Goal: Information Seeking & Learning: Learn about a topic

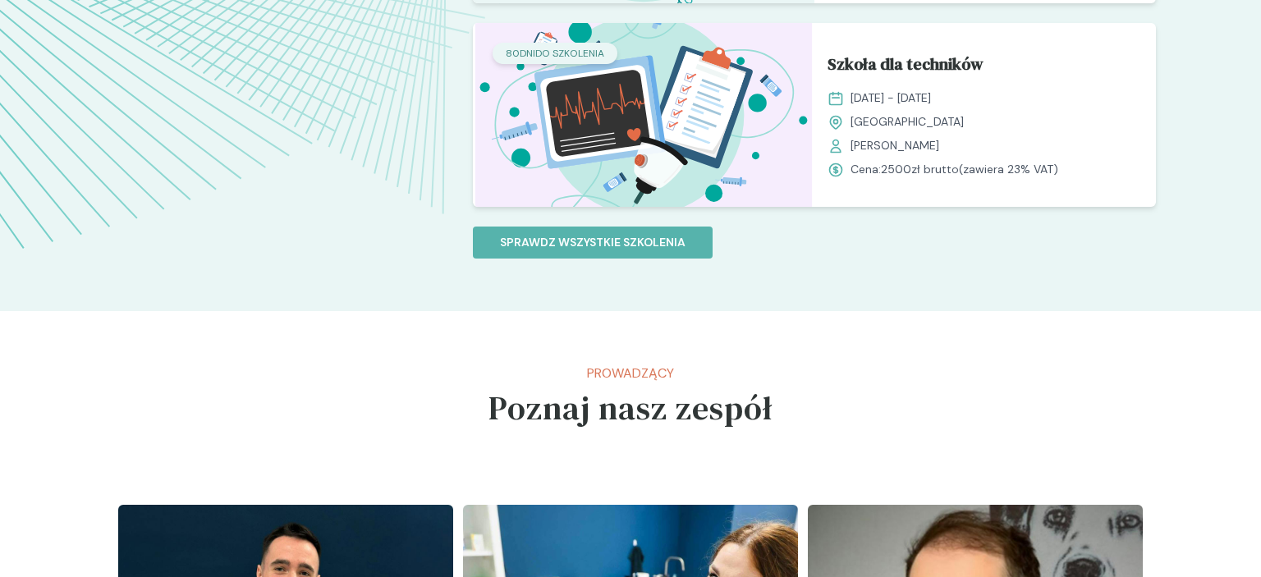
scroll to position [1734, 0]
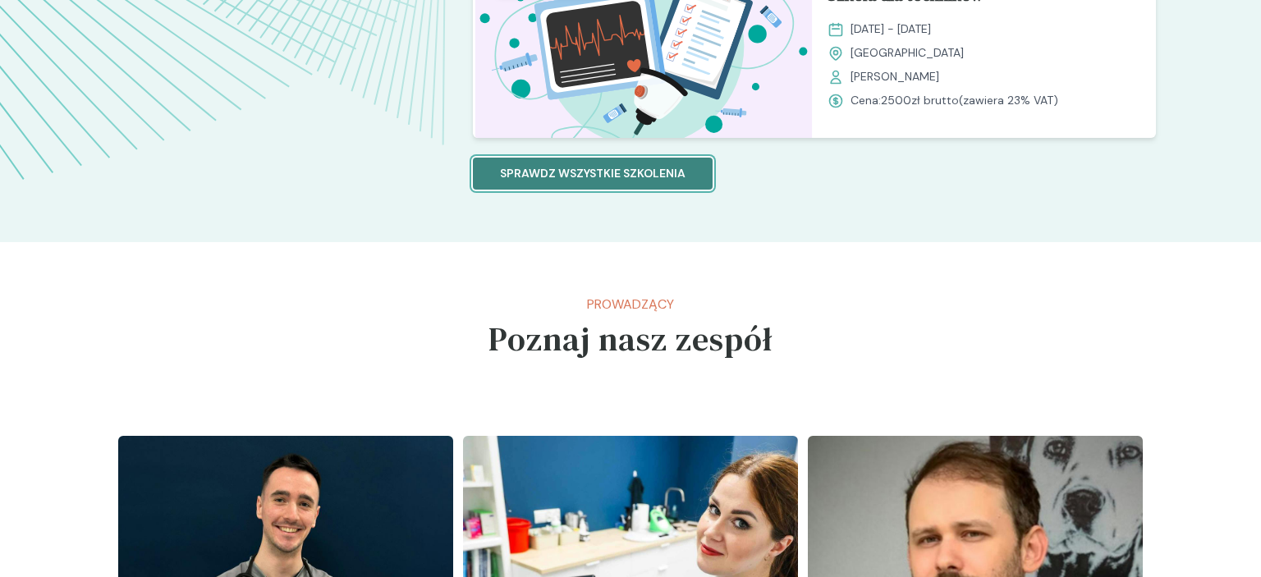
click at [662, 176] on p "Sprawdz wszystkie szkolenia" at bounding box center [593, 173] width 186 height 17
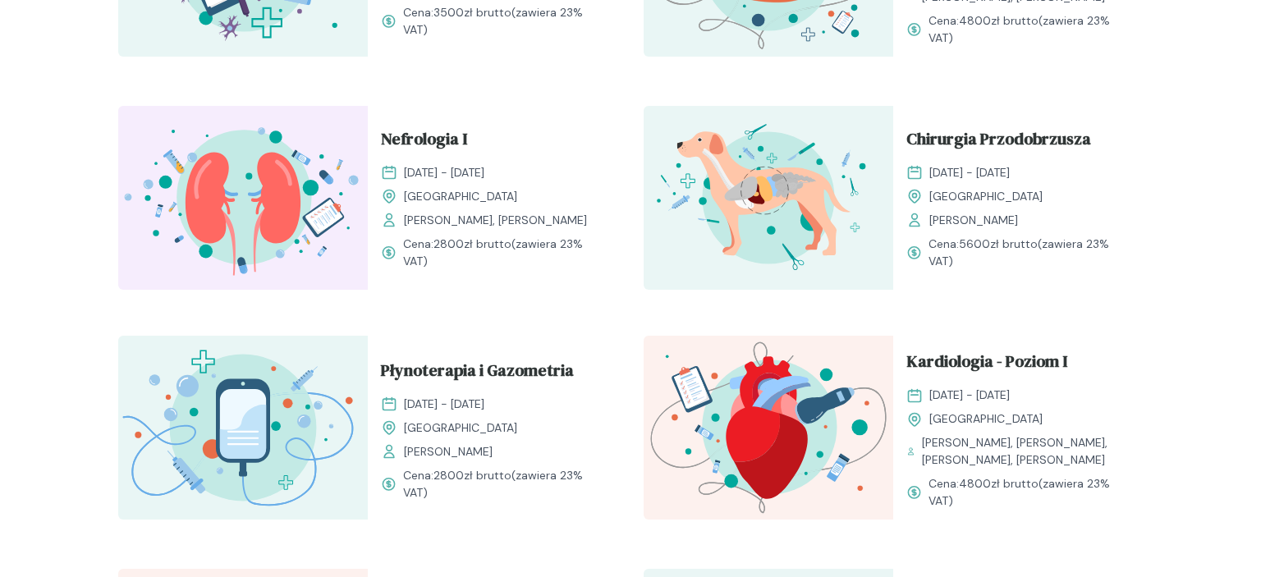
scroll to position [1040, 0]
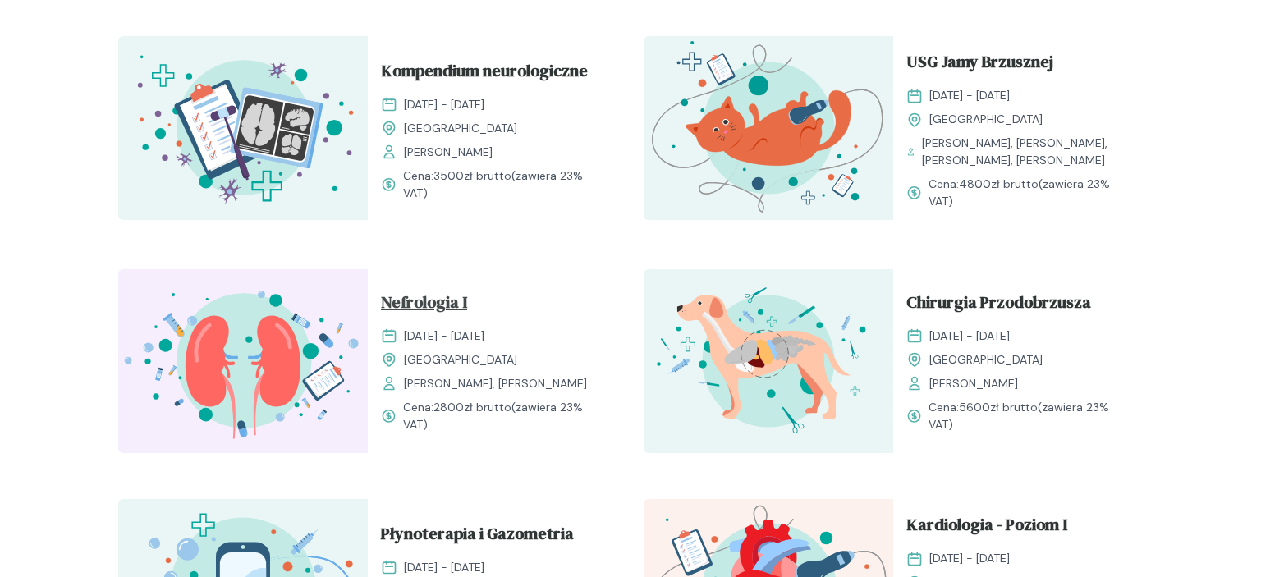
click at [448, 301] on span "Nefrologia I" at bounding box center [424, 305] width 86 height 31
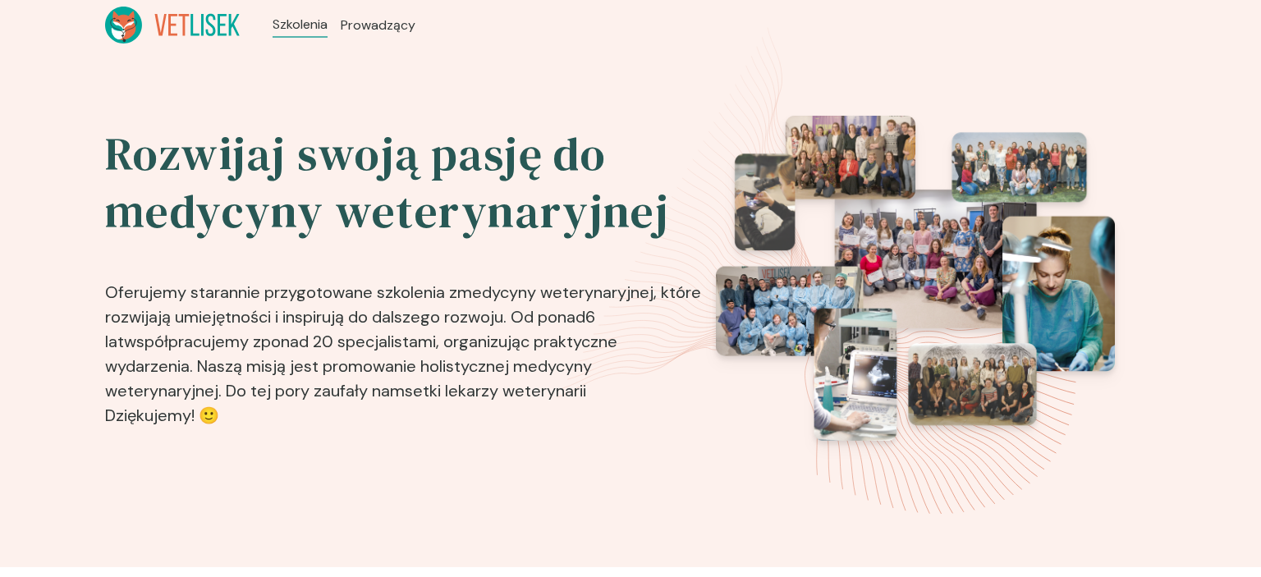
click at [198, 28] on icon at bounding box center [172, 25] width 135 height 37
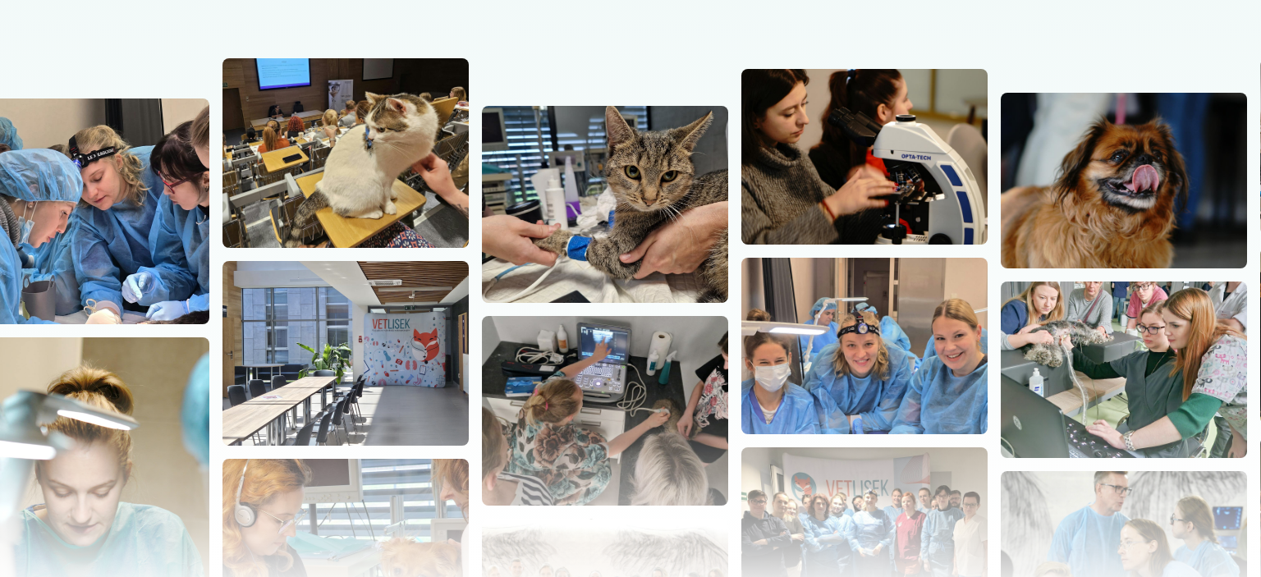
scroll to position [347, 0]
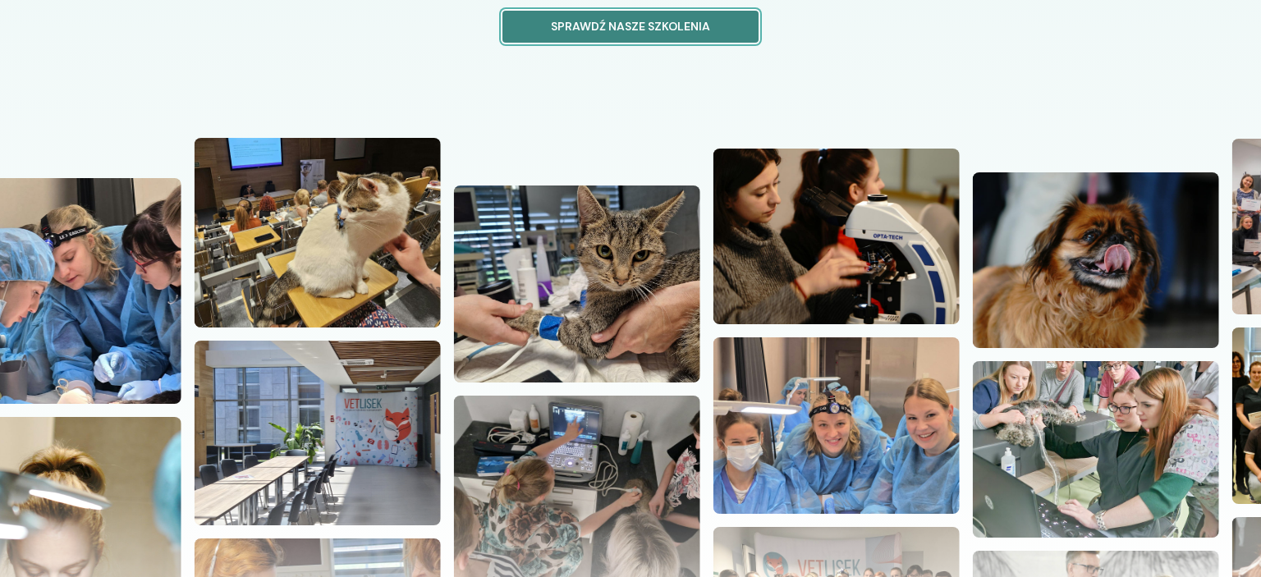
click at [668, 28] on p "Sprawdź nasze szkolenia" at bounding box center [631, 26] width 228 height 17
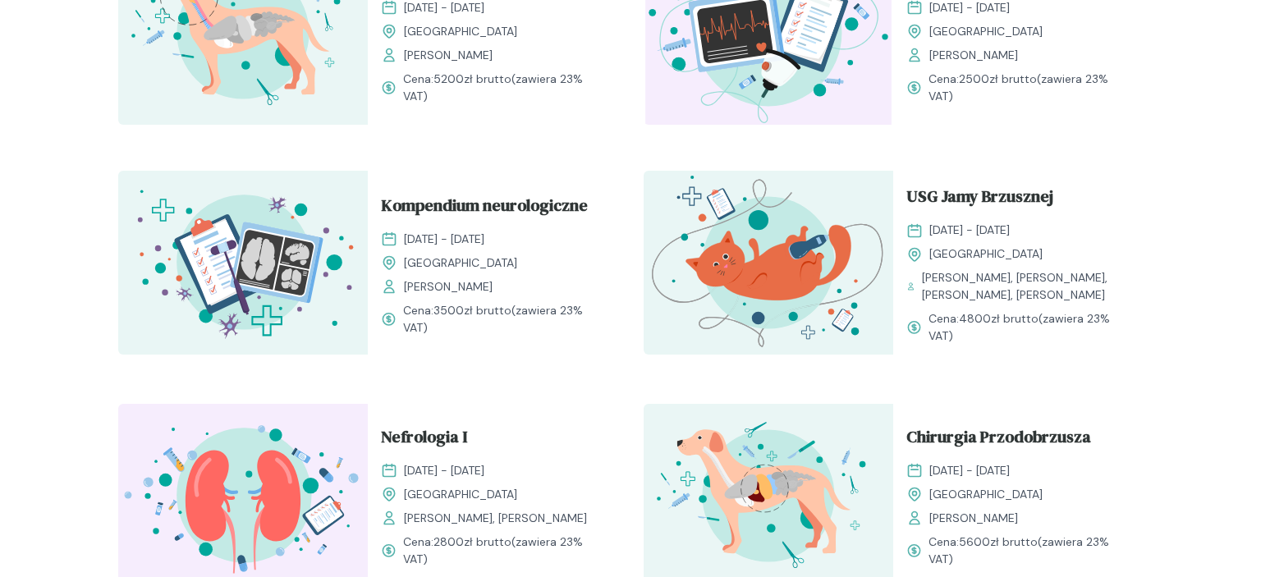
scroll to position [953, 0]
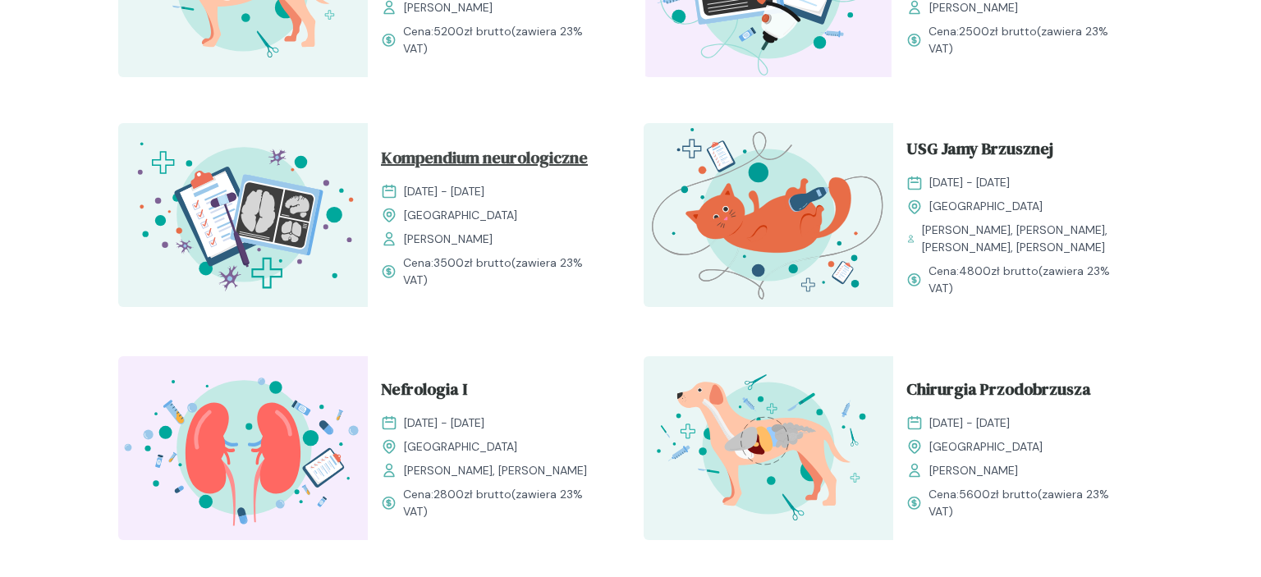
click at [516, 155] on span "Kompendium neurologiczne" at bounding box center [484, 160] width 207 height 31
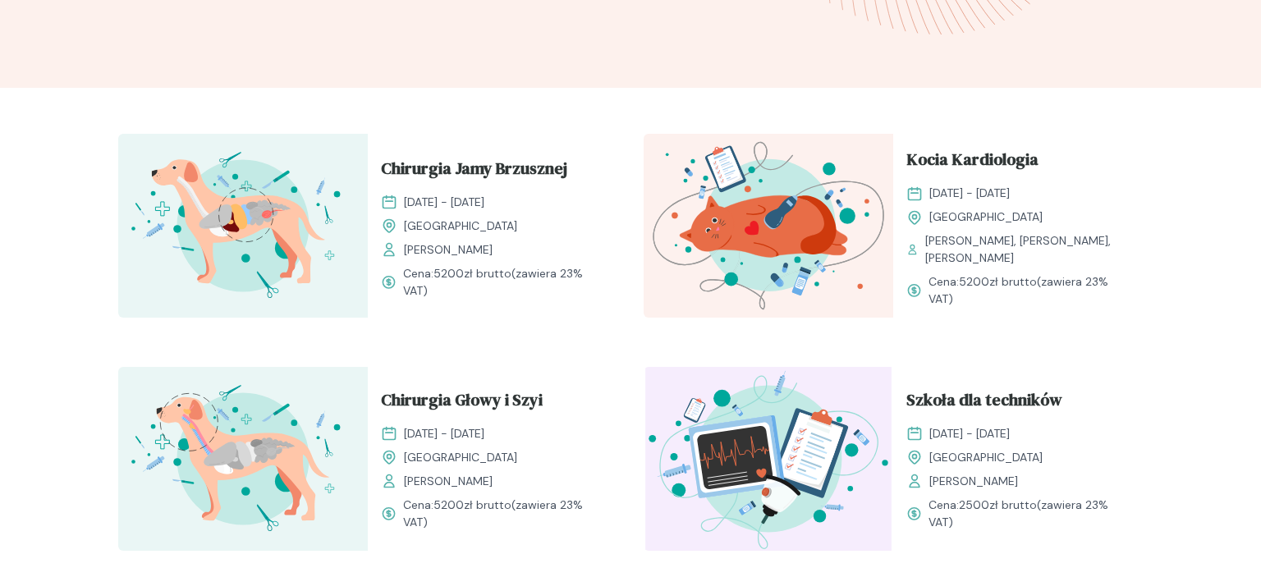
scroll to position [434, 0]
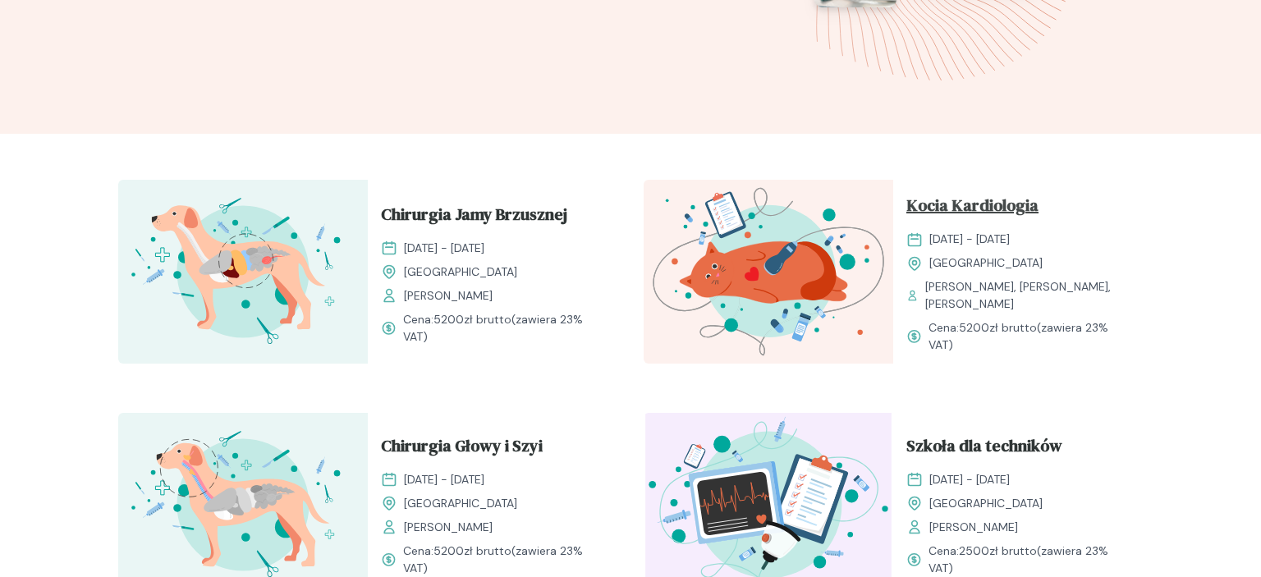
click at [1024, 195] on span "Kocia Kardiologia" at bounding box center [973, 208] width 132 height 31
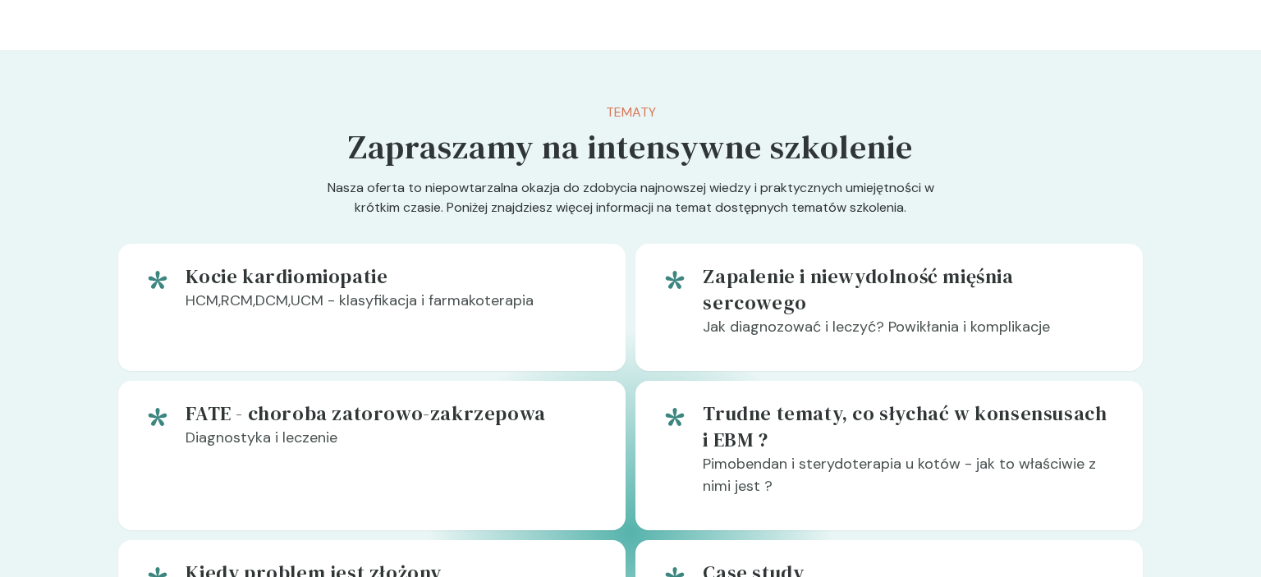
scroll to position [953, 0]
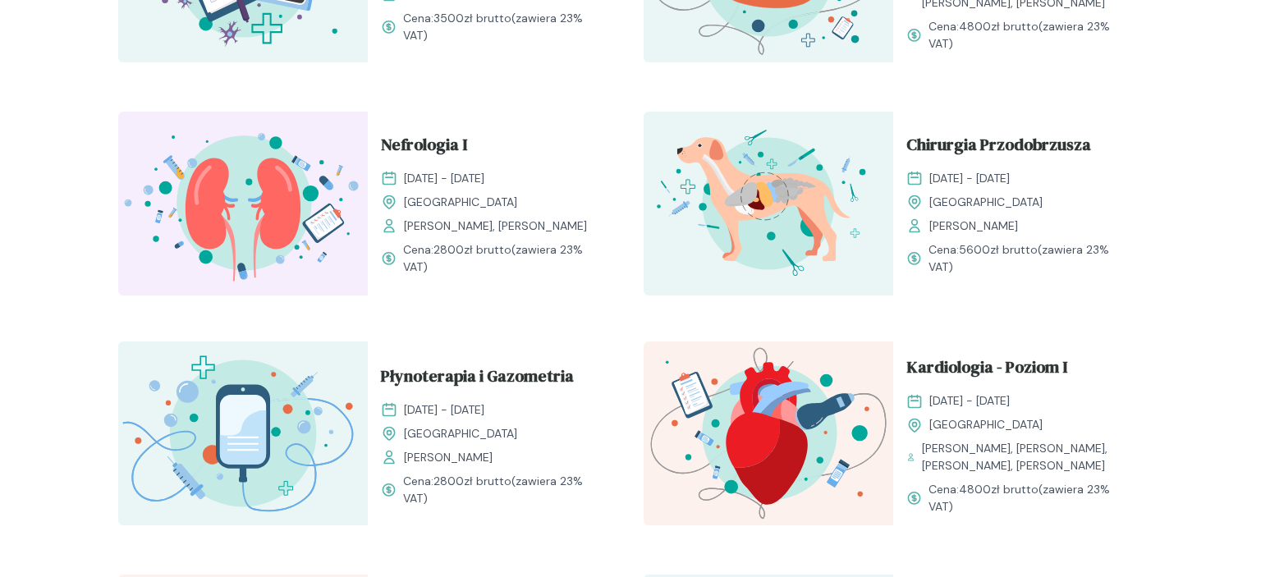
scroll to position [1301, 0]
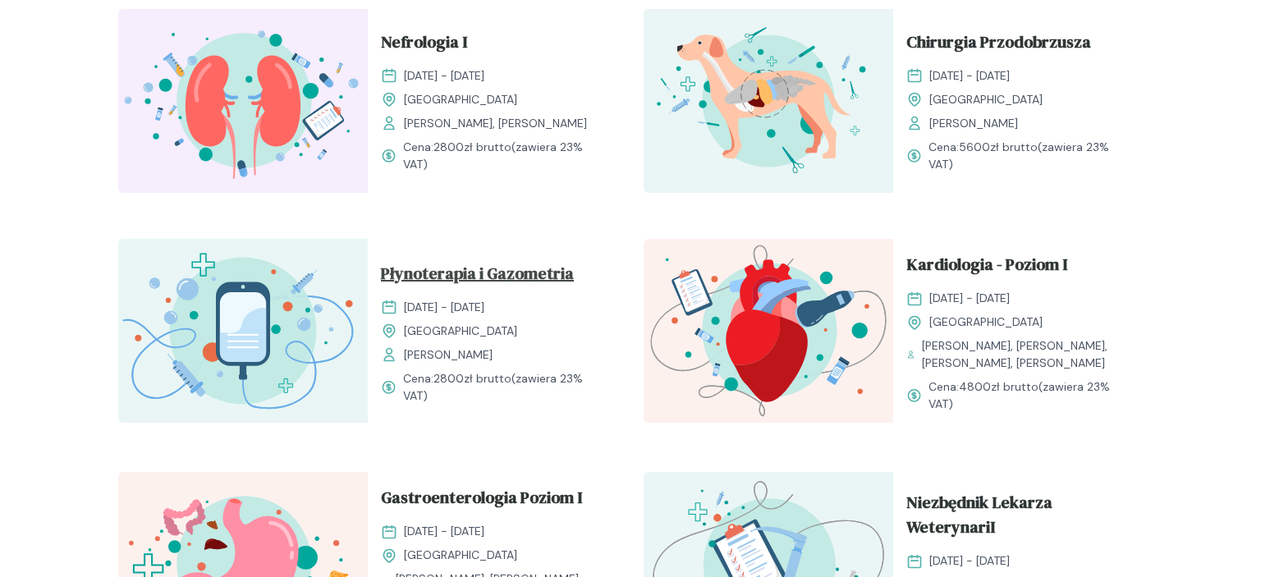
click at [477, 284] on span "Płynoterapia i Gazometria" at bounding box center [477, 276] width 193 height 31
